Goal: Navigation & Orientation: Understand site structure

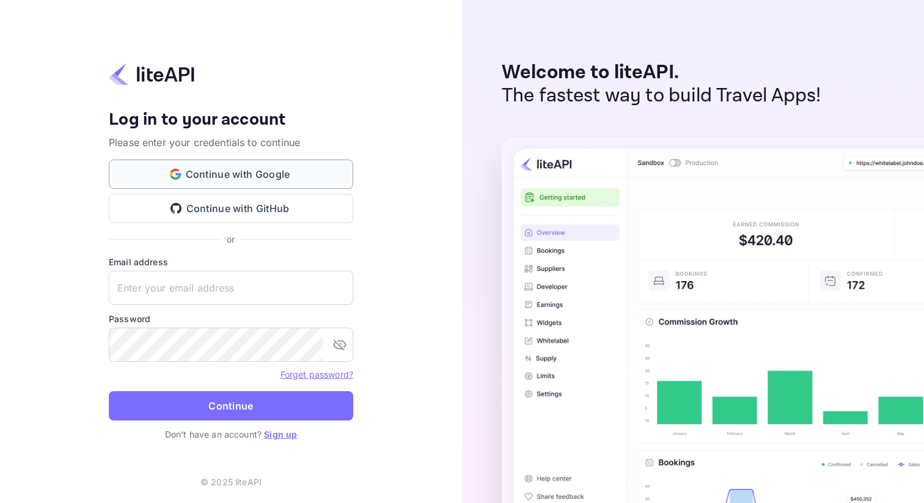
click at [287, 175] on button "Continue with Google" at bounding box center [231, 173] width 244 height 29
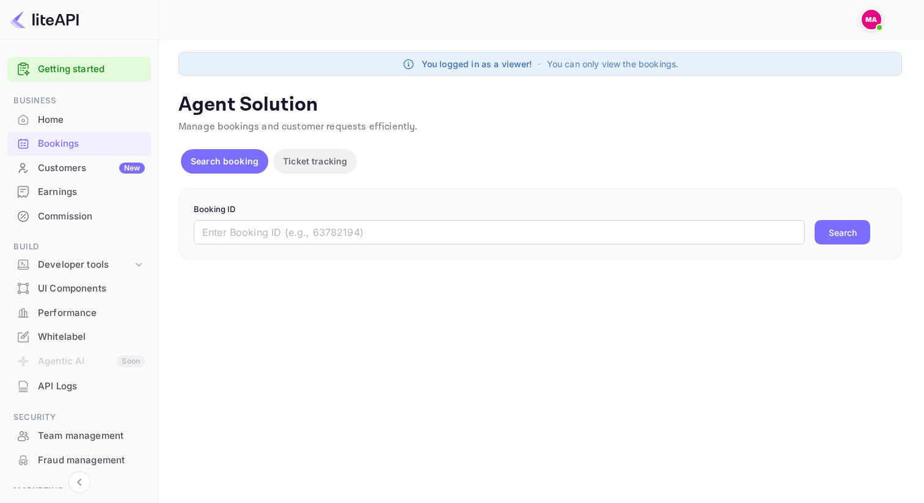
click at [108, 290] on div "UI Components" at bounding box center [91, 289] width 107 height 14
click at [133, 270] on icon at bounding box center [139, 264] width 12 height 12
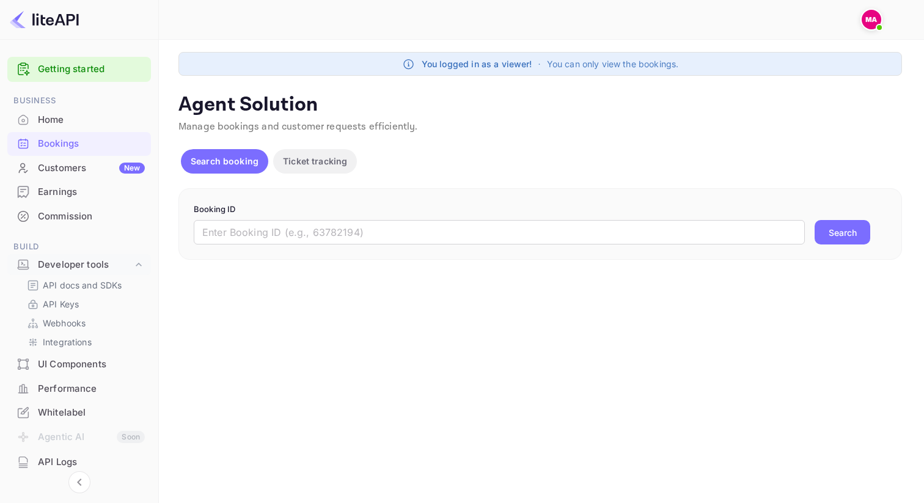
click at [73, 361] on div "UI Components" at bounding box center [91, 364] width 107 height 14
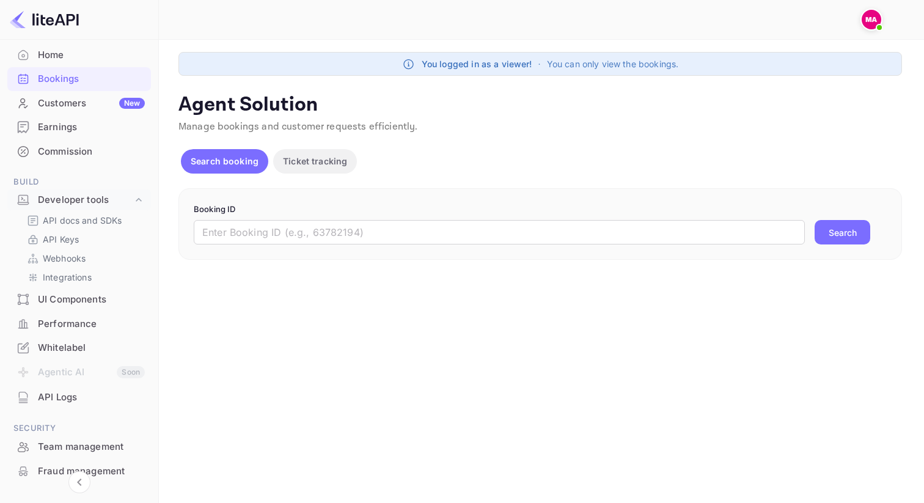
scroll to position [63, 0]
click at [72, 233] on div "API Keys" at bounding box center [84, 241] width 124 height 18
click at [74, 225] on p "API docs and SDKs" at bounding box center [82, 222] width 79 height 13
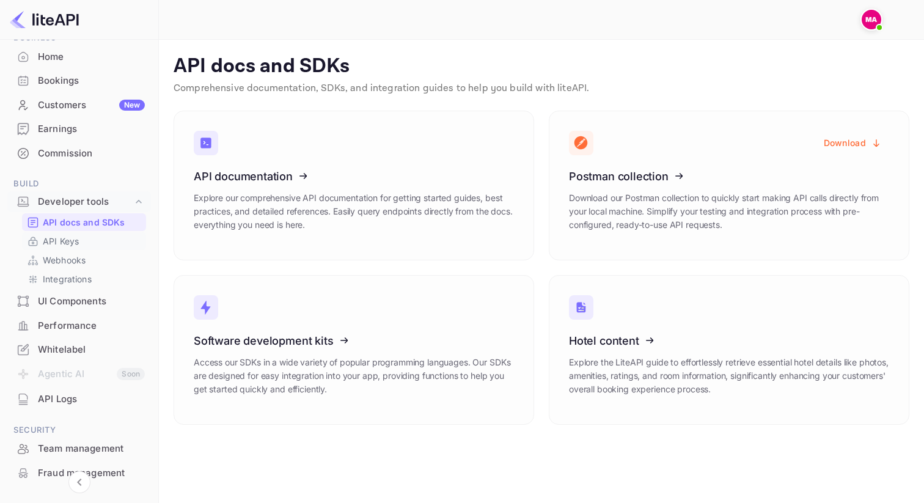
click at [95, 235] on link "API Keys" at bounding box center [84, 241] width 114 height 13
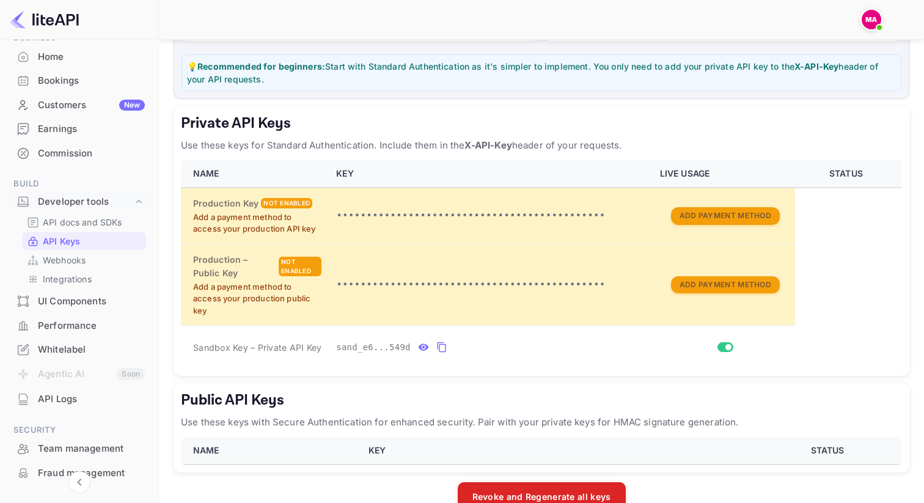
scroll to position [182, 0]
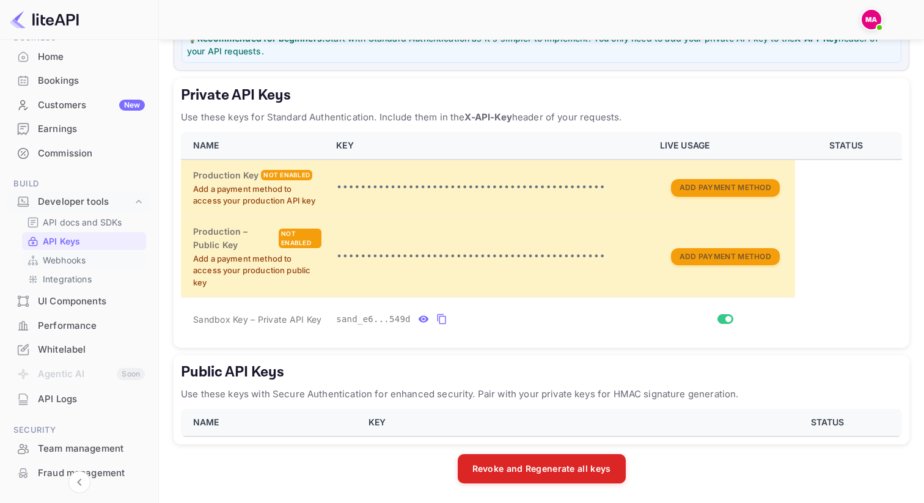
click at [90, 266] on div "Webhooks" at bounding box center [84, 260] width 124 height 18
click at [76, 260] on p "Webhooks" at bounding box center [64, 260] width 43 height 13
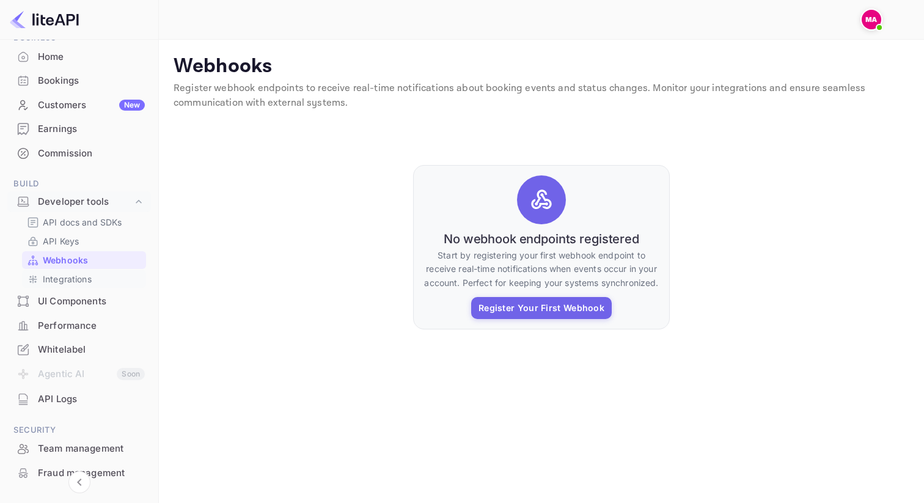
click at [69, 275] on p "Integrations" at bounding box center [67, 279] width 49 height 13
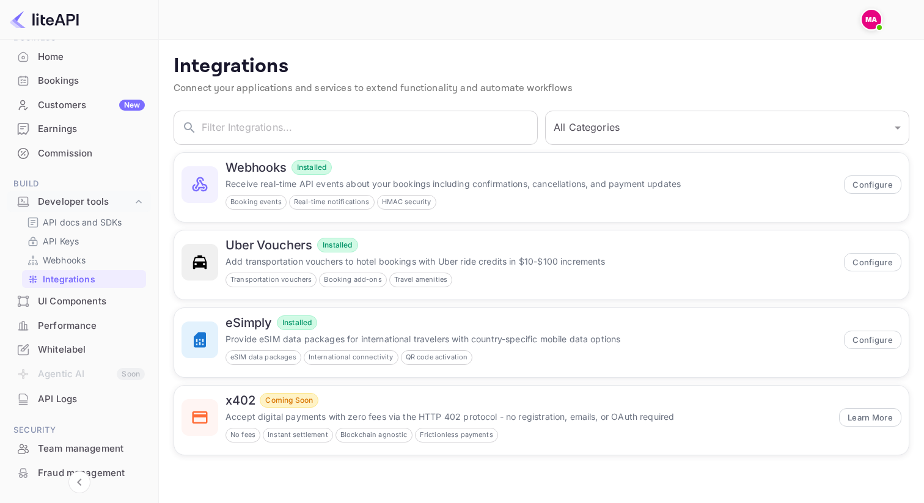
click at [57, 302] on div "UI Components" at bounding box center [91, 302] width 107 height 14
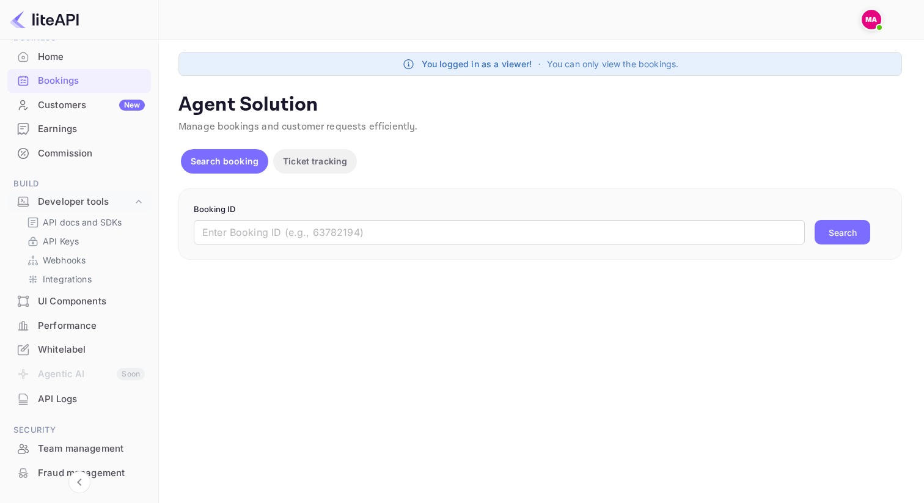
click at [53, 325] on div "Performance" at bounding box center [91, 326] width 107 height 14
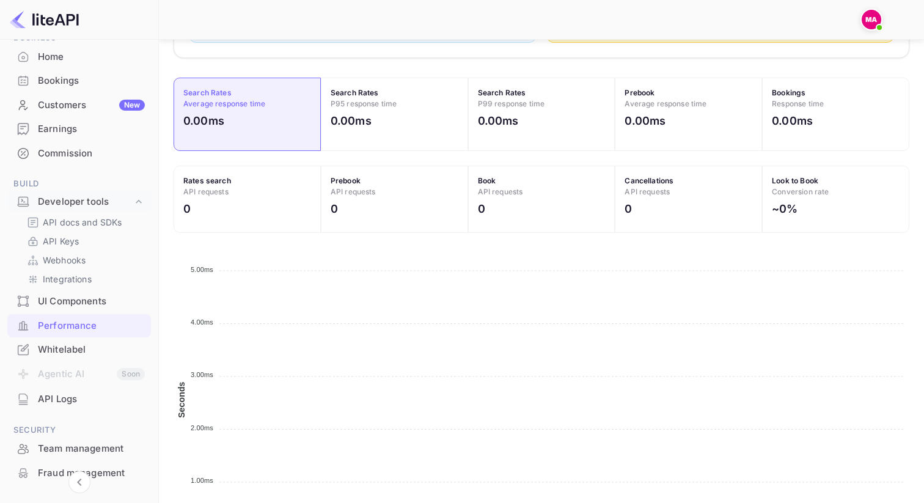
scroll to position [450, 0]
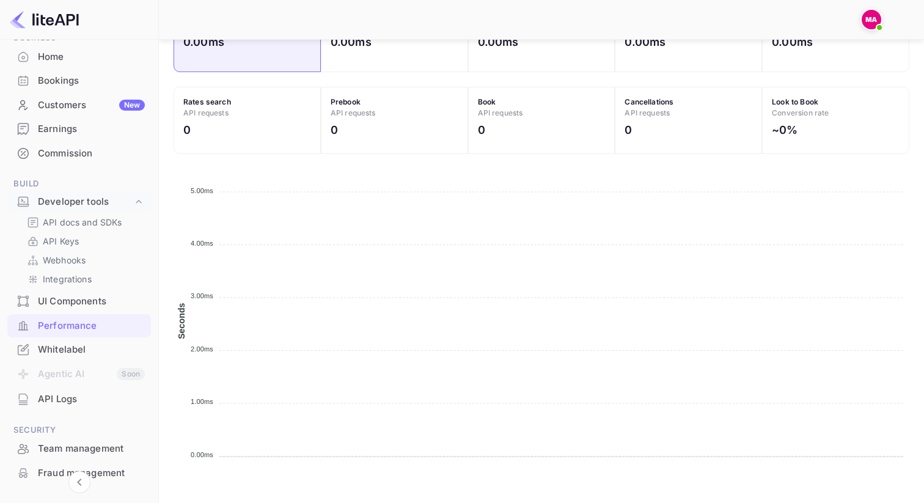
click at [78, 291] on div "UI Components" at bounding box center [79, 302] width 144 height 24
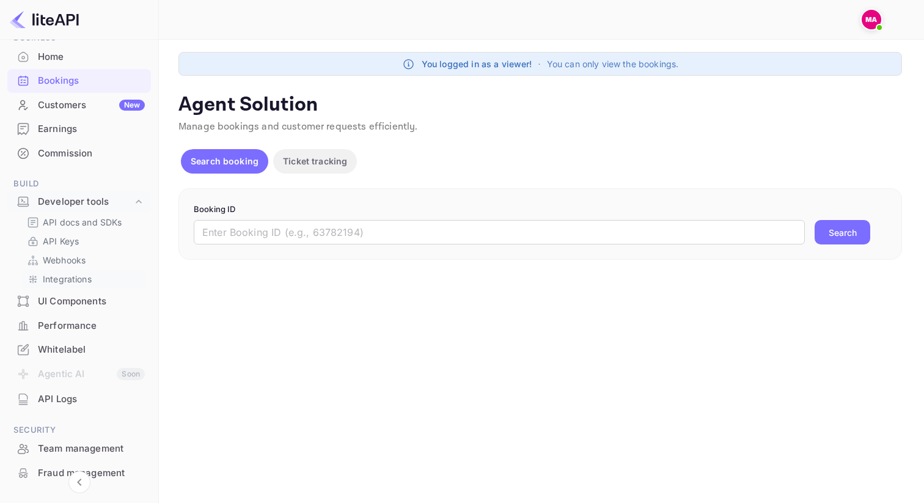
click at [79, 284] on p "Integrations" at bounding box center [67, 279] width 49 height 13
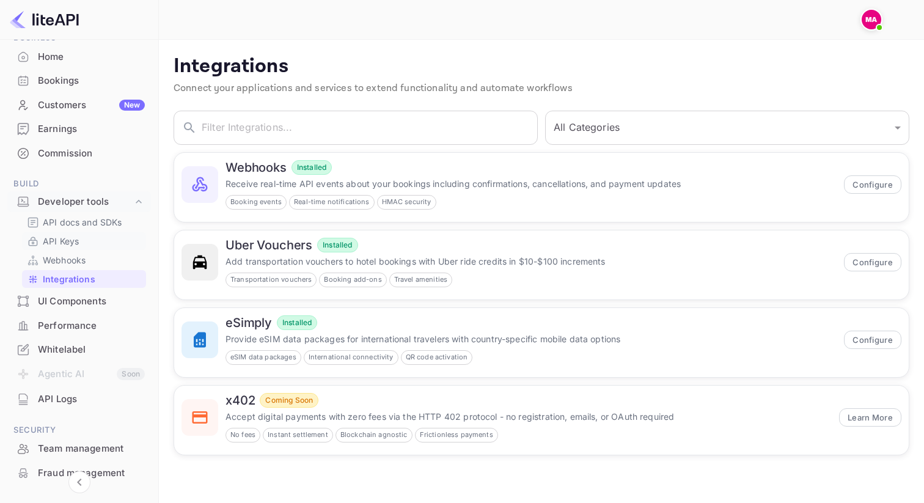
click at [84, 245] on link "API Keys" at bounding box center [84, 241] width 114 height 13
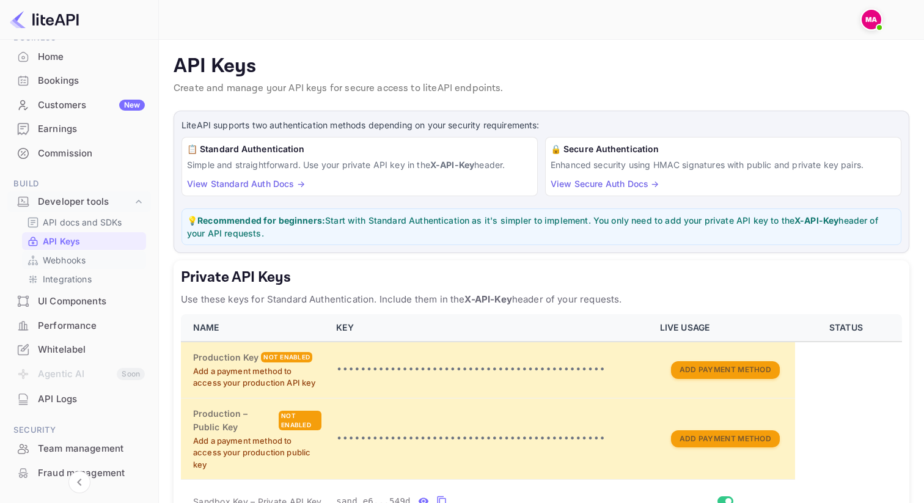
click at [78, 263] on p "Webhooks" at bounding box center [64, 260] width 43 height 13
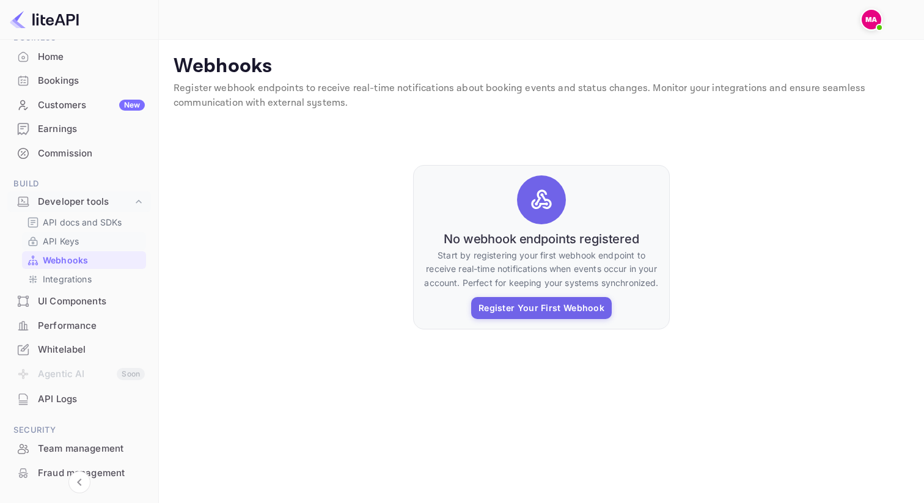
click at [84, 233] on div "API Keys" at bounding box center [84, 241] width 124 height 18
click at [67, 244] on p "API Keys" at bounding box center [61, 241] width 36 height 13
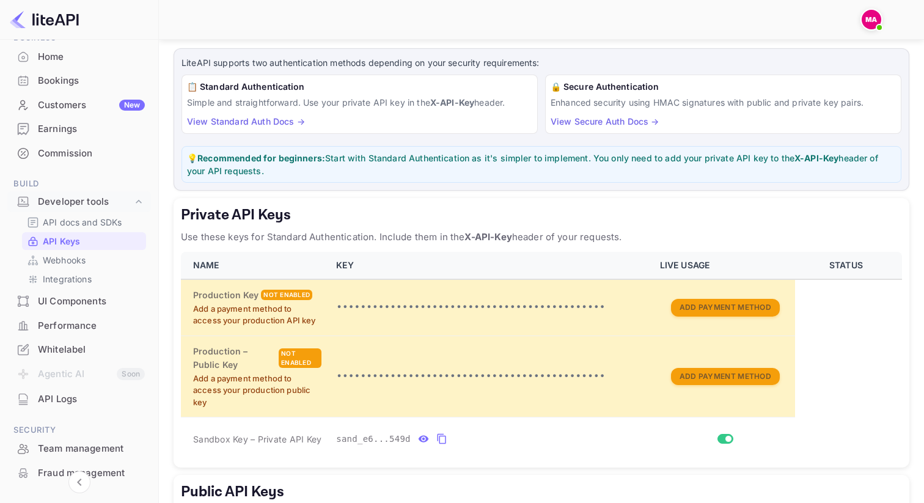
scroll to position [182, 0]
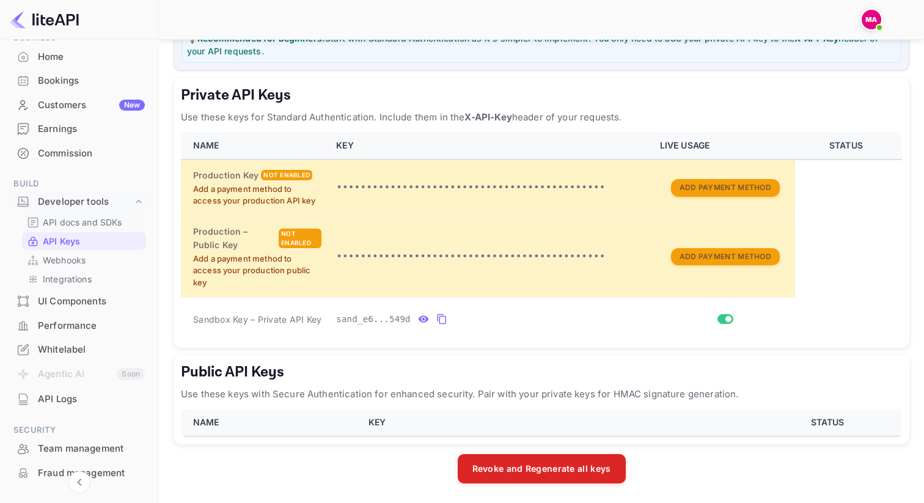
click at [88, 225] on p "API docs and SDKs" at bounding box center [82, 222] width 79 height 13
